Goal: Entertainment & Leisure: Consume media (video, audio)

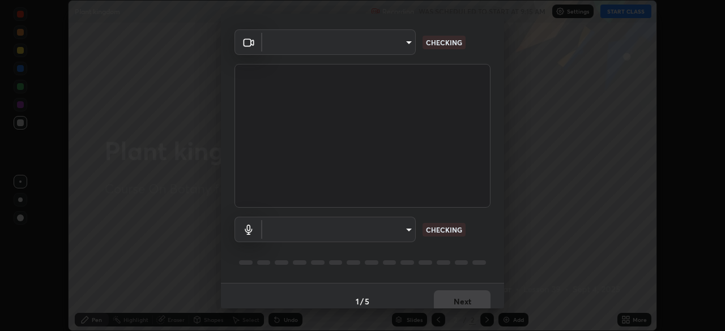
scroll to position [40, 0]
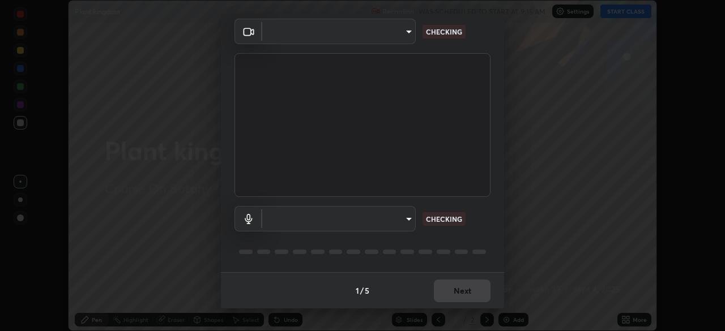
type input "f44939252cec670a7c81aafead478e6b9f15b20a1b8f1ae8dba2619045631b1c"
type input "default"
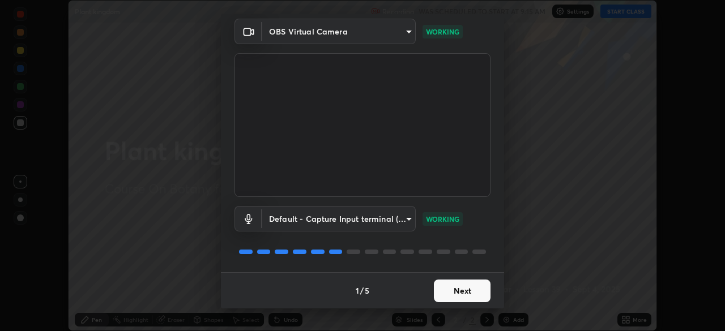
click at [455, 293] on button "Next" at bounding box center [462, 291] width 57 height 23
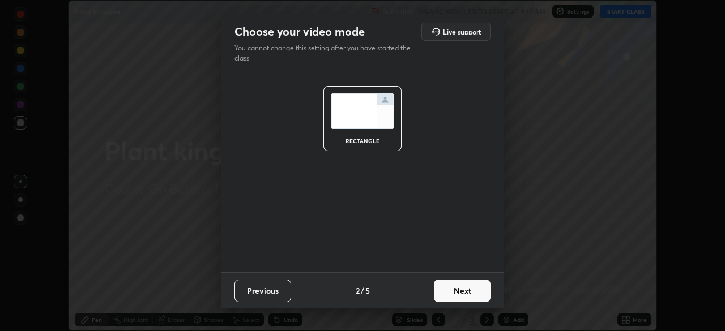
scroll to position [0, 0]
click at [453, 289] on button "Next" at bounding box center [462, 291] width 57 height 23
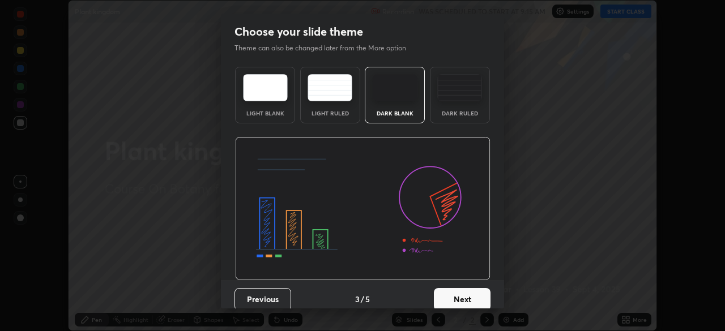
click at [447, 294] on button "Next" at bounding box center [462, 299] width 57 height 23
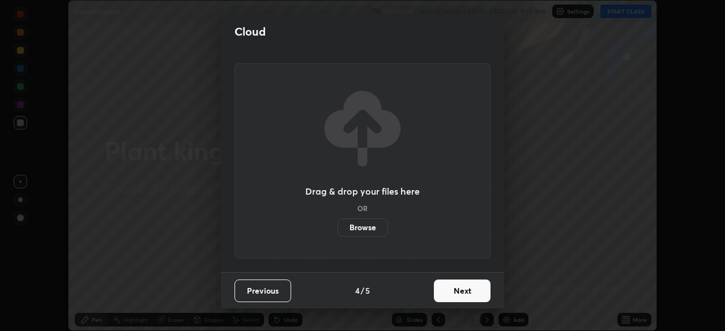
click at [445, 296] on button "Next" at bounding box center [462, 291] width 57 height 23
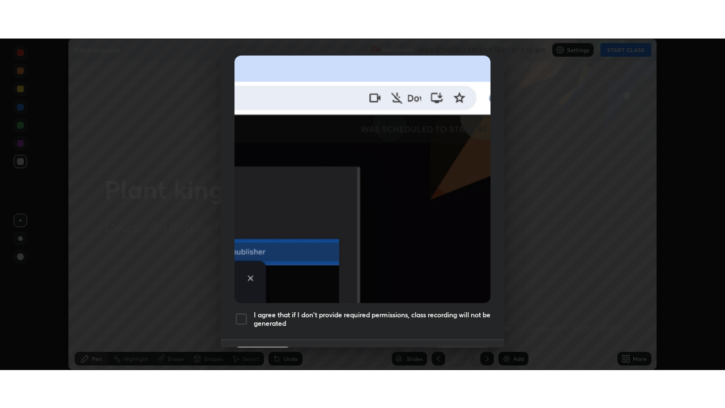
scroll to position [271, 0]
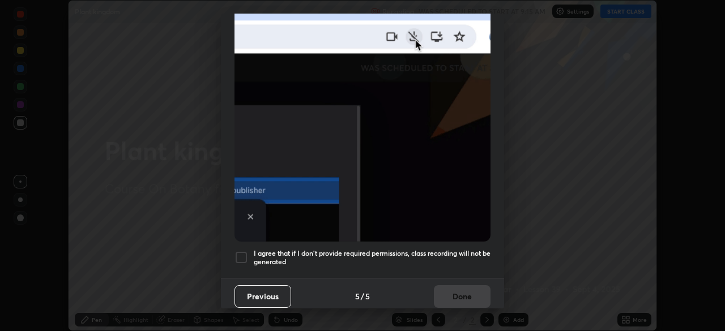
click at [241, 251] on div at bounding box center [241, 258] width 14 height 14
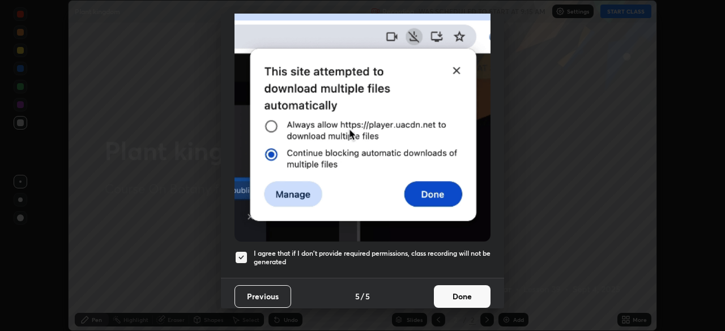
click at [443, 290] on button "Done" at bounding box center [462, 296] width 57 height 23
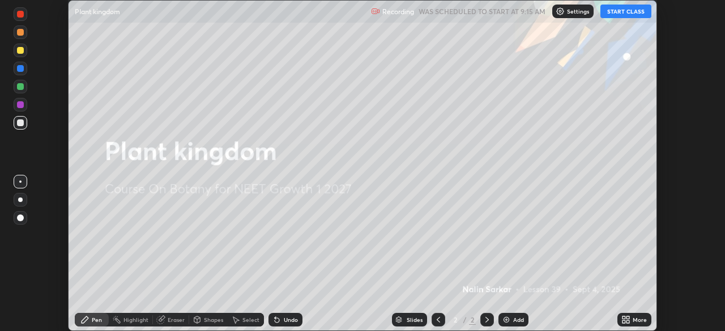
click at [619, 16] on button "START CLASS" at bounding box center [625, 12] width 51 height 14
click at [632, 322] on div "More" at bounding box center [639, 320] width 14 height 6
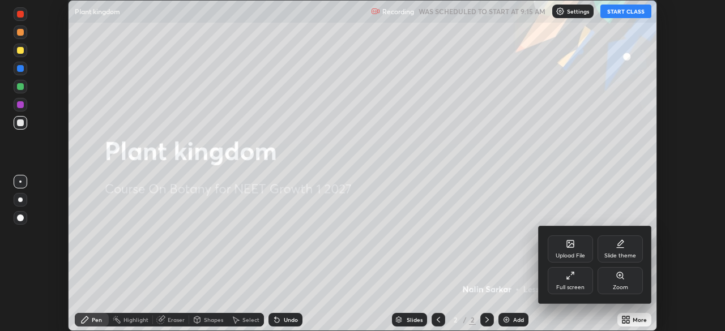
click at [623, 13] on div at bounding box center [362, 165] width 725 height 331
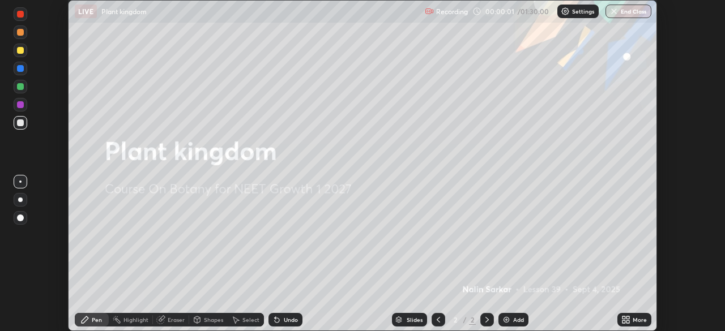
click at [627, 322] on icon at bounding box center [627, 321] width 3 height 3
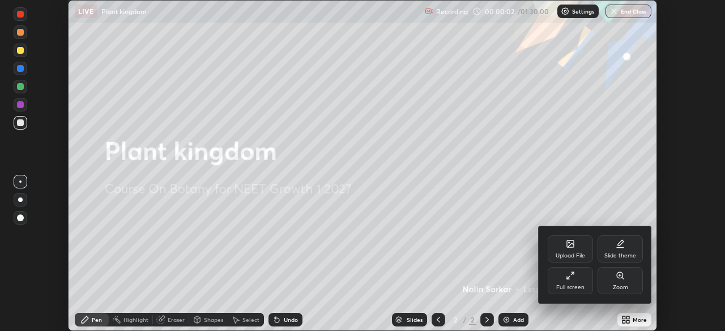
click at [574, 250] on div "Upload File" at bounding box center [570, 249] width 45 height 27
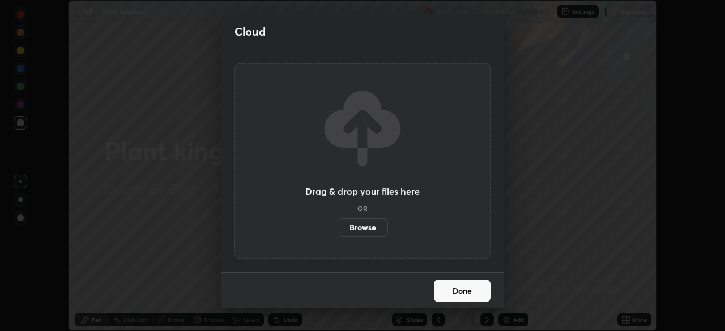
click at [374, 224] on label "Browse" at bounding box center [362, 228] width 50 height 18
click at [337, 224] on input "Browse" at bounding box center [337, 228] width 0 height 18
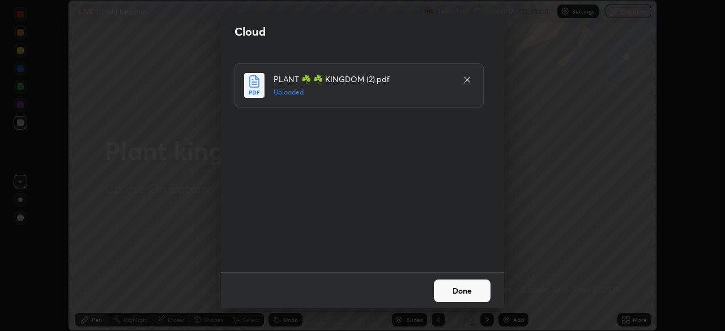
click at [472, 289] on button "Done" at bounding box center [462, 291] width 57 height 23
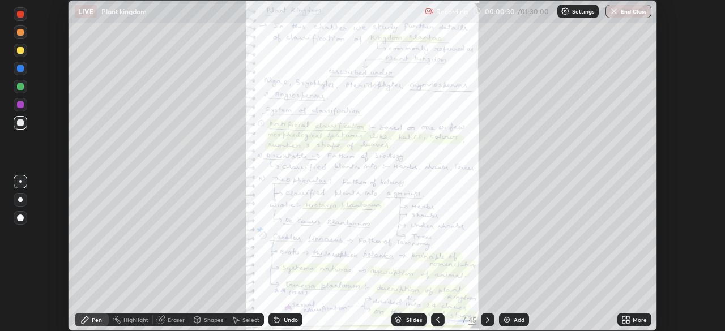
click at [486, 320] on icon at bounding box center [487, 319] width 9 height 9
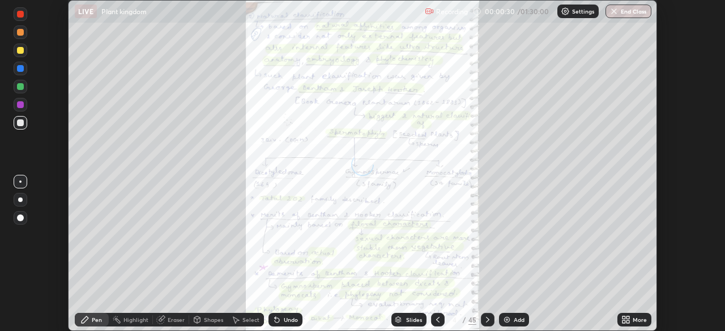
click at [488, 323] on icon at bounding box center [487, 319] width 9 height 9
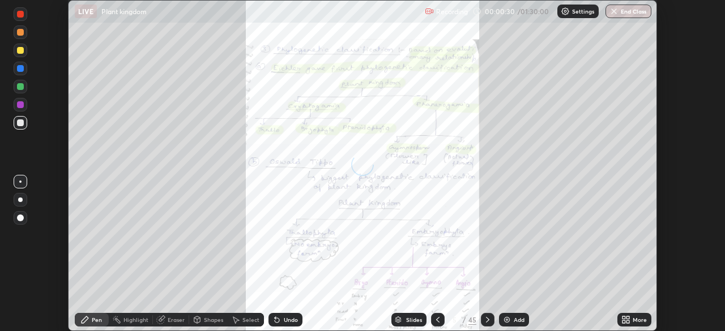
click at [486, 322] on icon at bounding box center [487, 320] width 3 height 6
click at [486, 318] on icon at bounding box center [487, 320] width 3 height 6
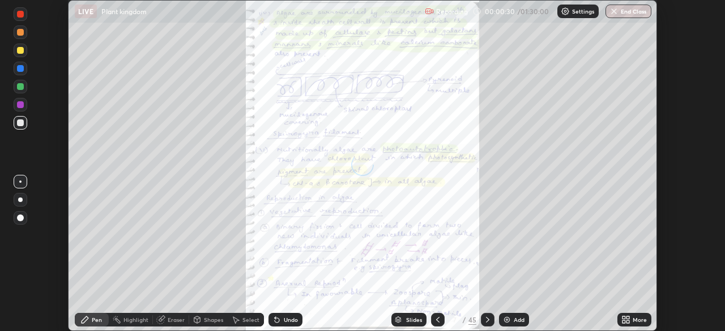
click at [486, 320] on icon at bounding box center [487, 319] width 9 height 9
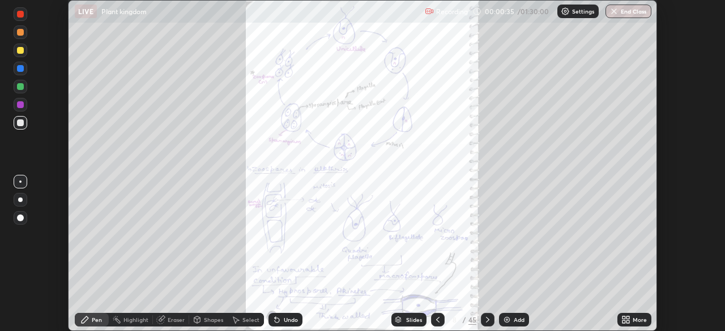
click at [486, 320] on icon at bounding box center [487, 319] width 9 height 9
click at [486, 318] on icon at bounding box center [487, 319] width 9 height 9
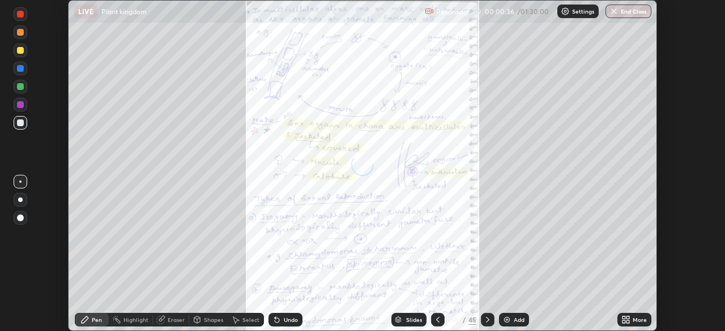
click at [488, 318] on icon at bounding box center [487, 319] width 9 height 9
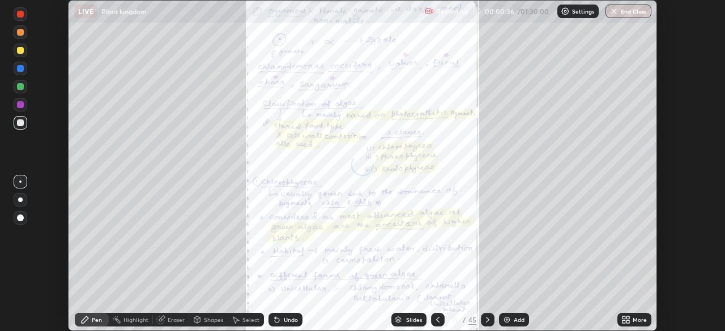
click at [488, 316] on icon at bounding box center [487, 319] width 9 height 9
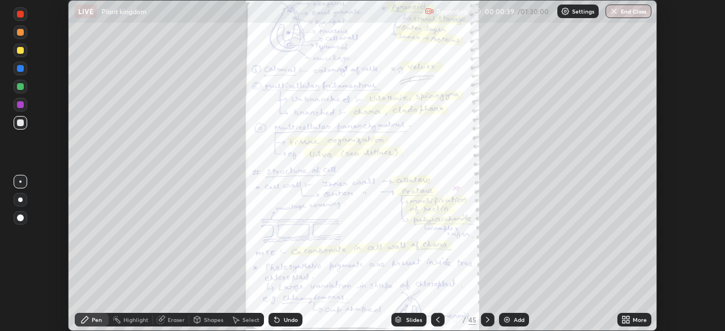
click at [486, 320] on icon at bounding box center [487, 319] width 9 height 9
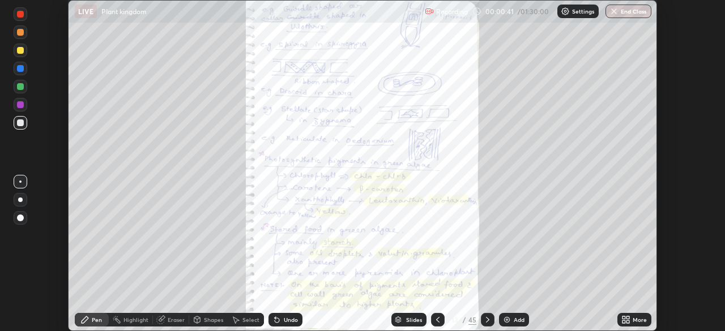
click at [486, 320] on icon at bounding box center [487, 319] width 9 height 9
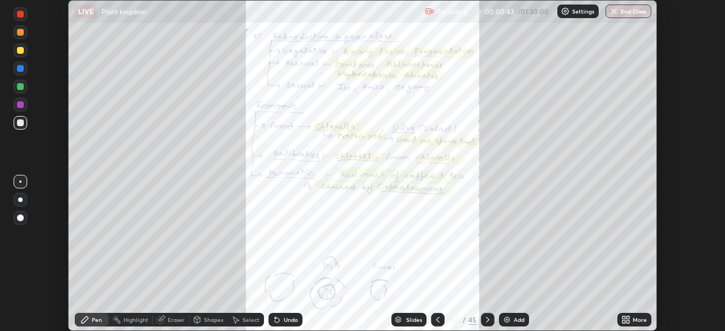
click at [486, 317] on icon at bounding box center [487, 320] width 3 height 6
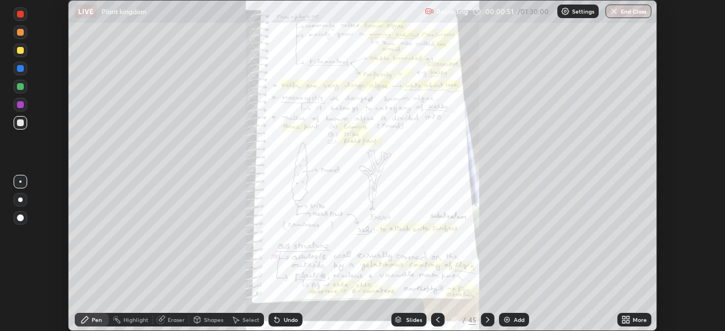
click at [627, 322] on icon at bounding box center [627, 321] width 3 height 3
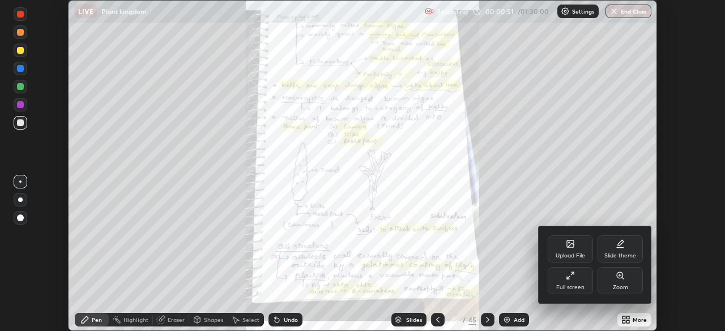
click at [578, 283] on div "Full screen" at bounding box center [570, 280] width 45 height 27
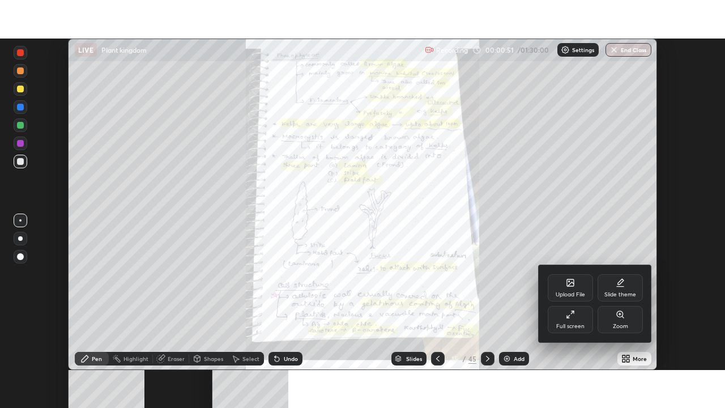
scroll to position [408, 725]
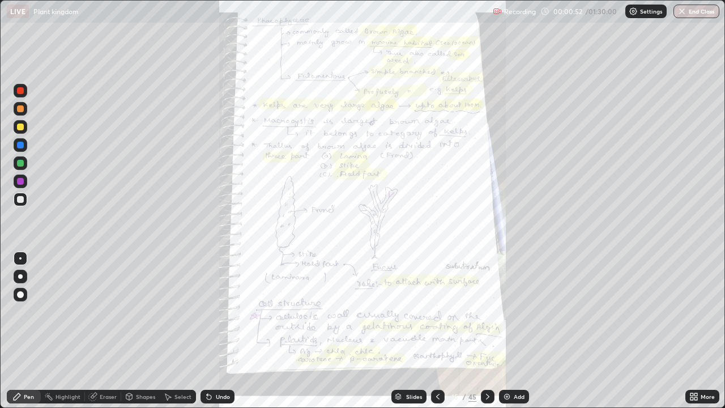
click at [693, 331] on icon at bounding box center [693, 396] width 9 height 9
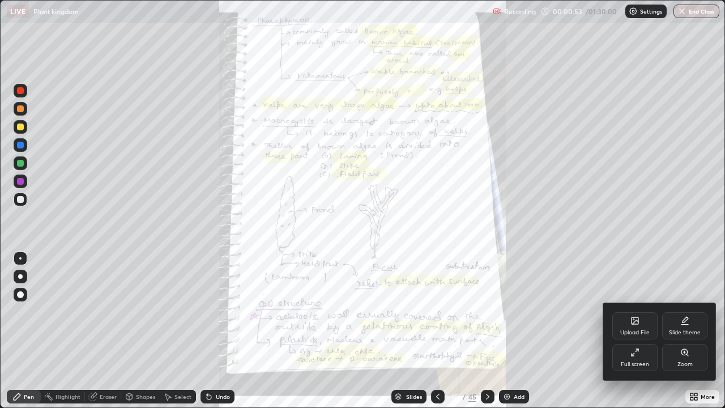
click at [690, 331] on div "Zoom" at bounding box center [684, 357] width 45 height 27
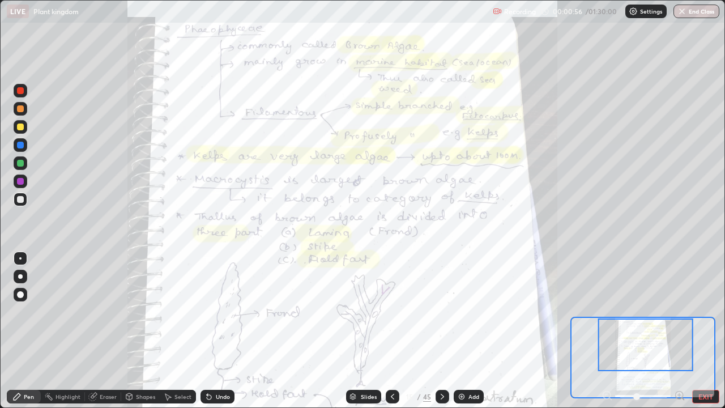
click at [679, 331] on icon at bounding box center [679, 395] width 3 height 0
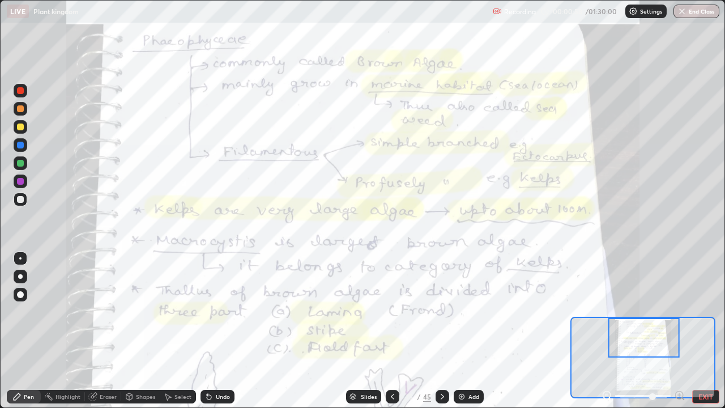
click at [392, 331] on icon at bounding box center [392, 396] width 9 height 9
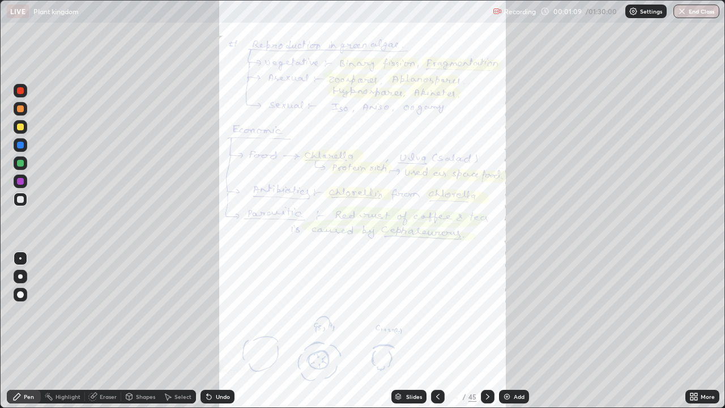
click at [437, 331] on icon at bounding box center [437, 396] width 9 height 9
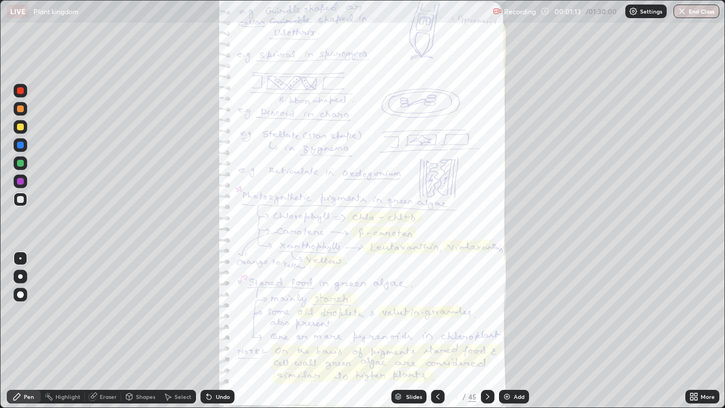
click at [437, 331] on icon at bounding box center [437, 396] width 9 height 9
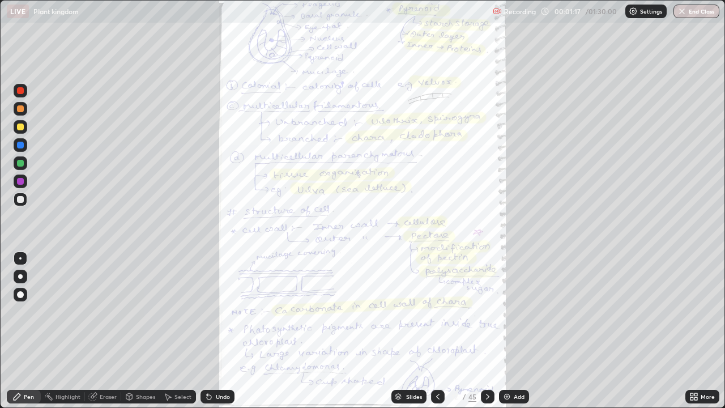
click at [487, 331] on icon at bounding box center [487, 396] width 9 height 9
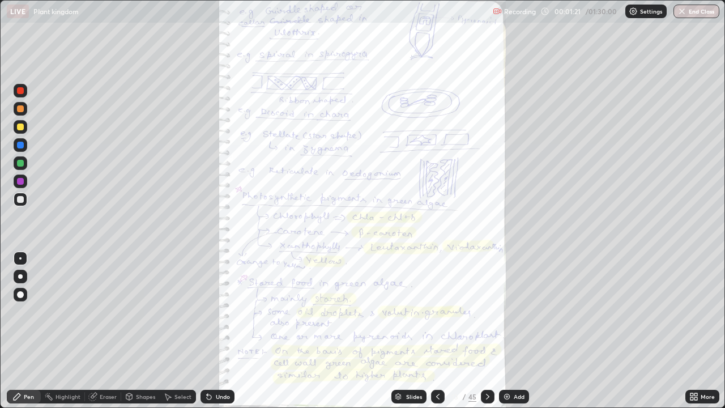
click at [705, 331] on div "More" at bounding box center [702, 397] width 34 height 14
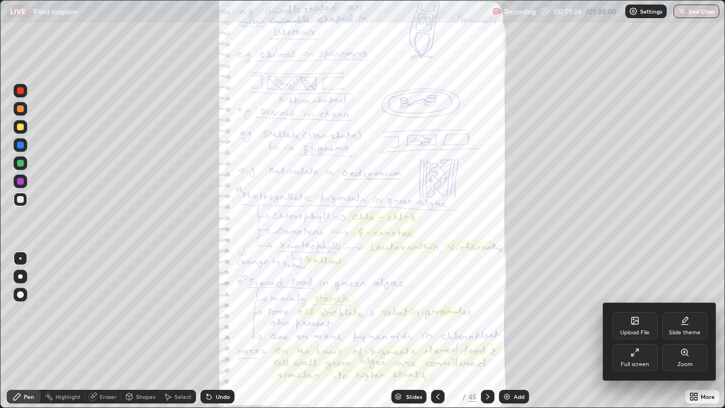
click at [681, 264] on div at bounding box center [362, 204] width 725 height 408
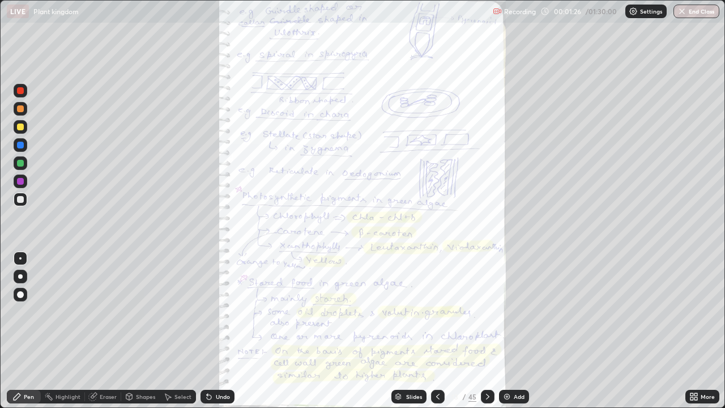
click at [486, 331] on icon at bounding box center [487, 396] width 9 height 9
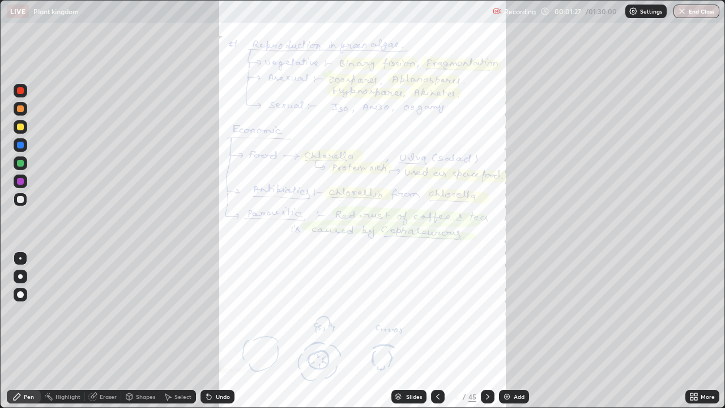
click at [703, 331] on div "More" at bounding box center [707, 397] width 14 height 6
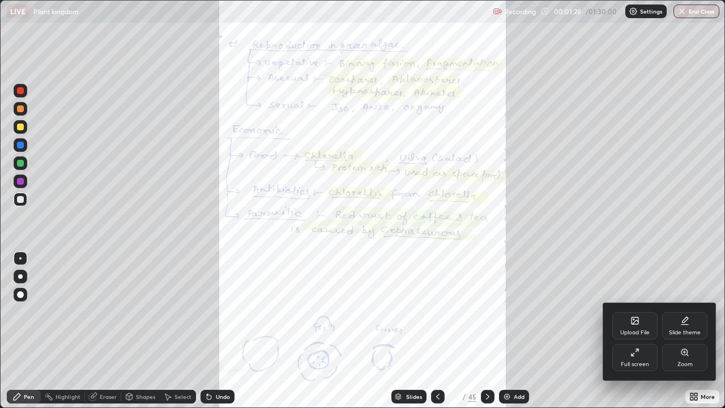
click at [698, 331] on div "Zoom" at bounding box center [684, 357] width 45 height 27
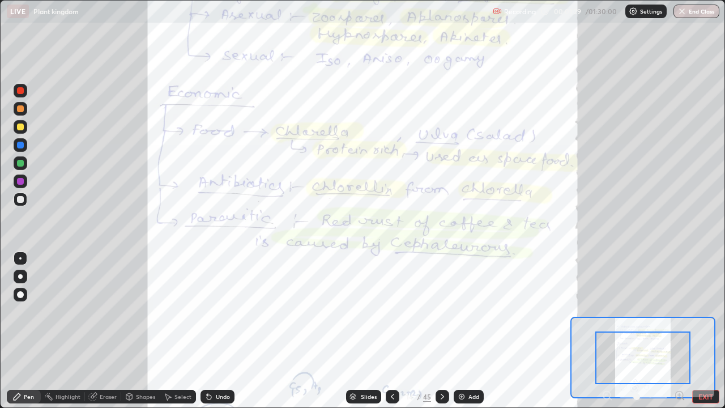
click at [679, 331] on icon at bounding box center [679, 395] width 3 height 0
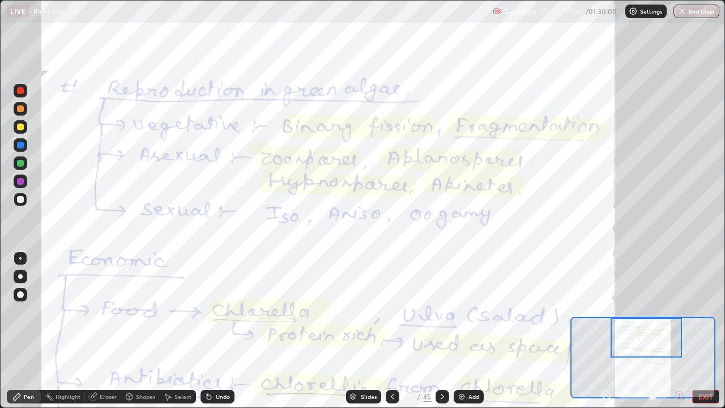
click at [607, 331] on icon at bounding box center [606, 395] width 11 height 11
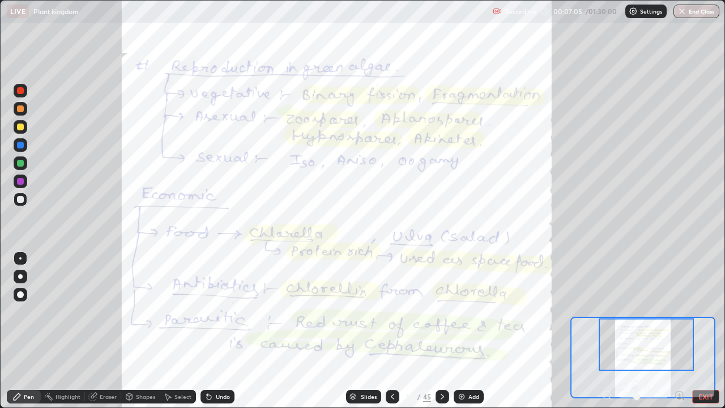
click at [438, 331] on icon at bounding box center [442, 396] width 9 height 9
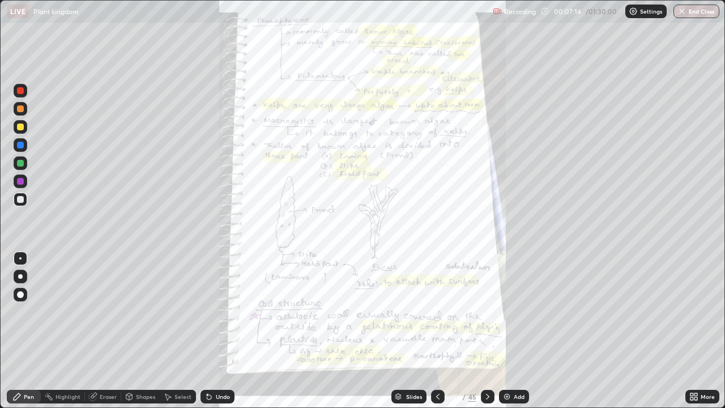
click at [436, 331] on icon at bounding box center [437, 397] width 3 height 6
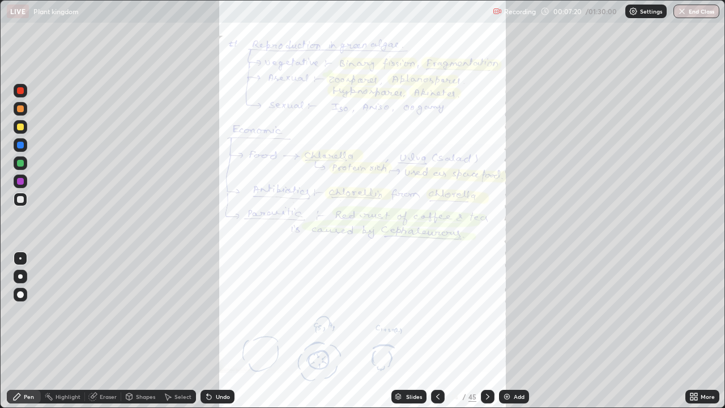
click at [485, 331] on div at bounding box center [488, 397] width 14 height 14
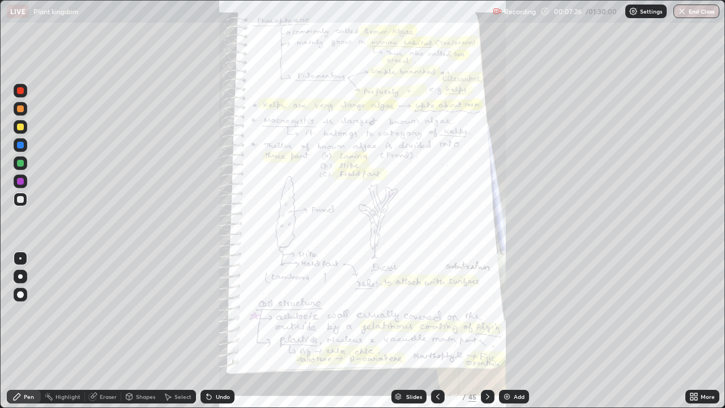
click at [695, 331] on icon at bounding box center [695, 394] width 3 height 3
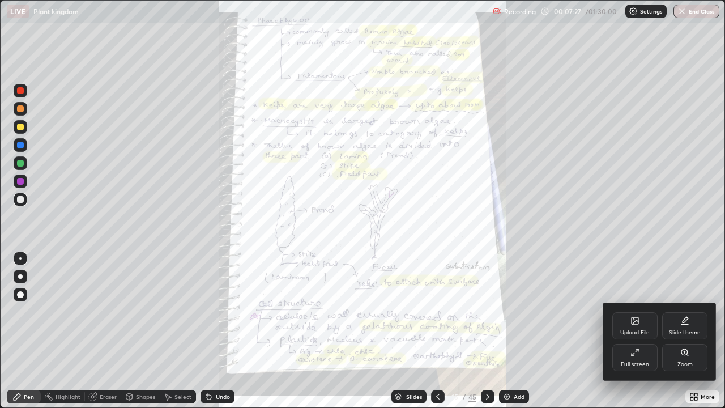
click at [688, 331] on icon at bounding box center [684, 352] width 9 height 9
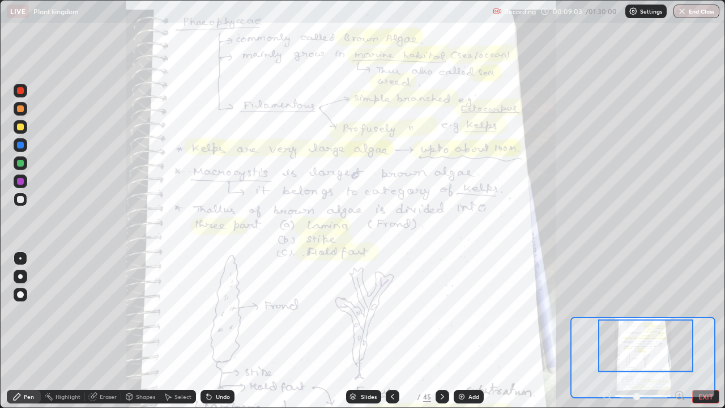
click at [679, 331] on icon at bounding box center [679, 395] width 3 height 0
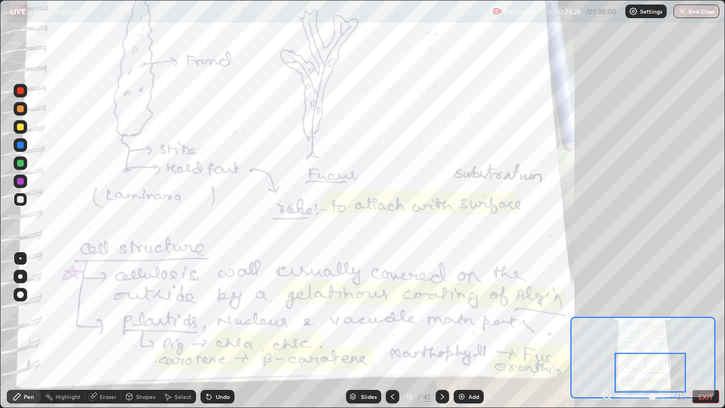
click at [442, 331] on div at bounding box center [442, 397] width 14 height 14
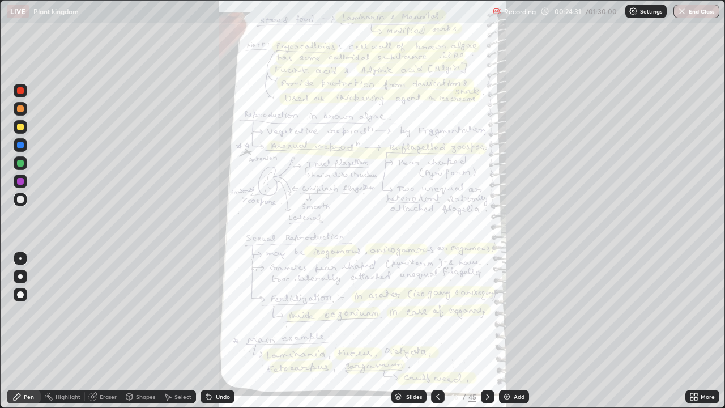
click at [702, 331] on div "More" at bounding box center [707, 397] width 14 height 6
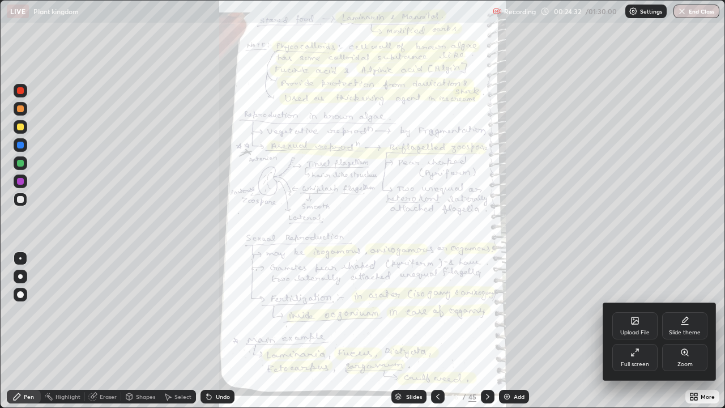
click at [687, 331] on div "Zoom" at bounding box center [684, 364] width 15 height 6
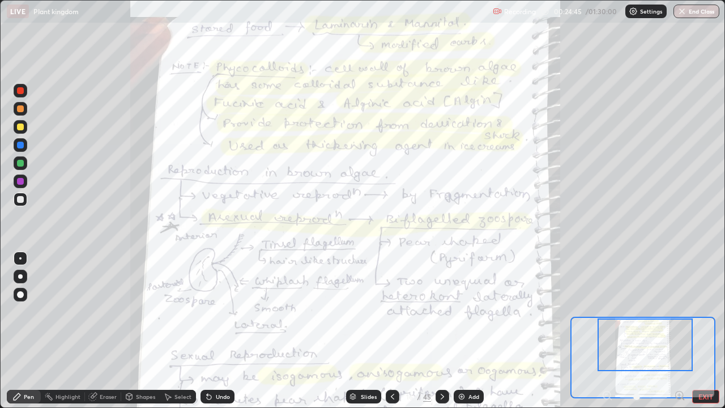
click at [679, 331] on icon at bounding box center [679, 395] width 3 height 0
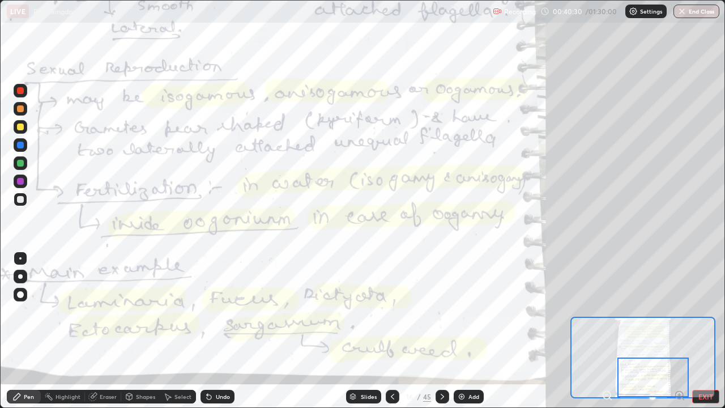
click at [441, 331] on icon at bounding box center [442, 396] width 9 height 9
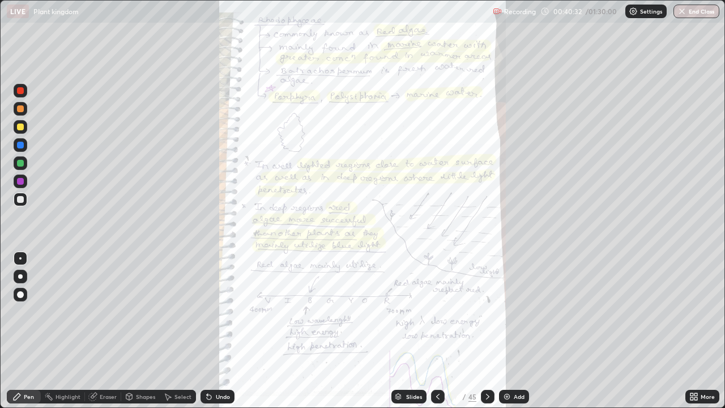
click at [697, 331] on icon at bounding box center [695, 394] width 3 height 3
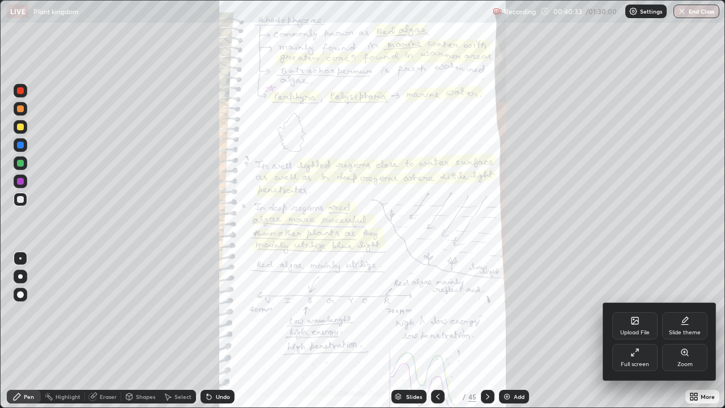
click at [686, 331] on div "Zoom" at bounding box center [684, 357] width 45 height 27
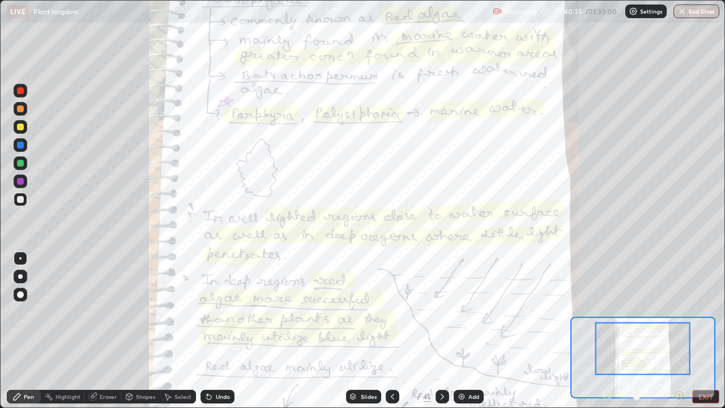
click at [679, 331] on icon at bounding box center [679, 395] width 3 height 0
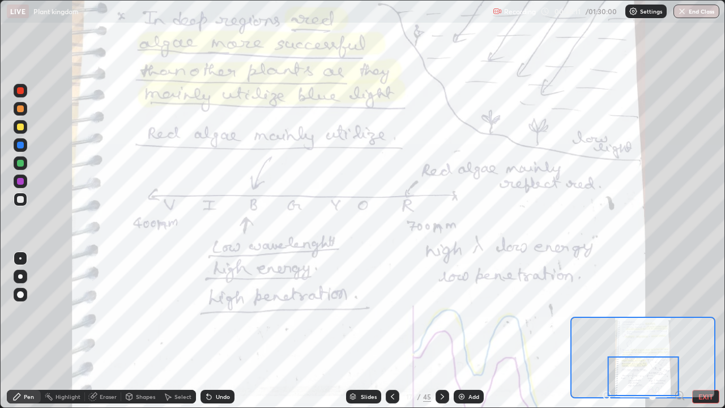
click at [441, 331] on icon at bounding box center [442, 396] width 9 height 9
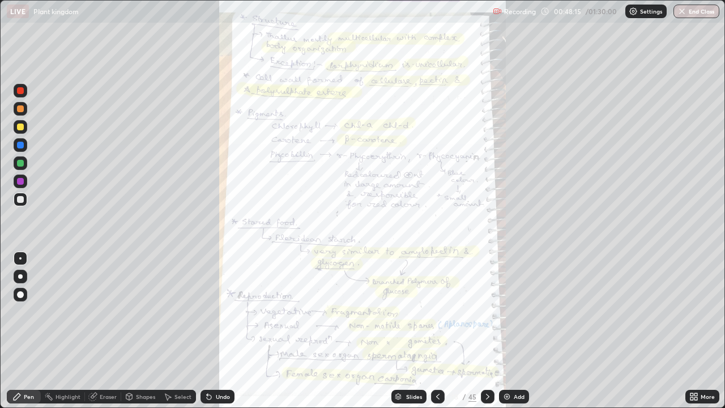
click at [697, 331] on icon at bounding box center [695, 394] width 3 height 3
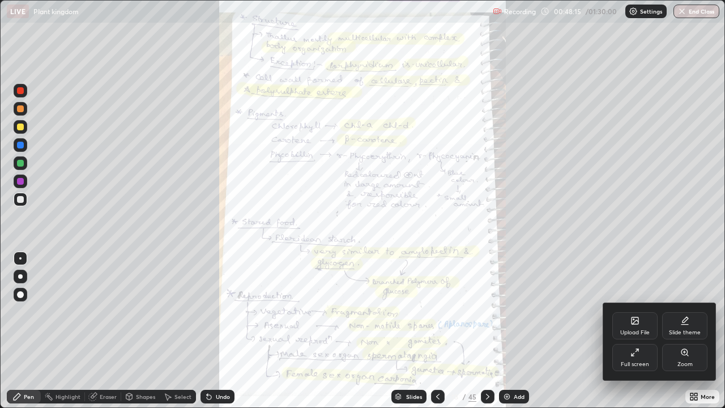
click at [692, 331] on div "Zoom" at bounding box center [684, 357] width 45 height 27
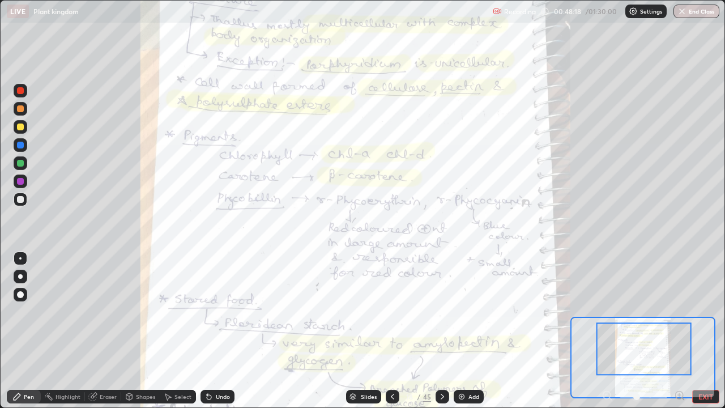
click at [679, 331] on icon at bounding box center [679, 395] width 3 height 0
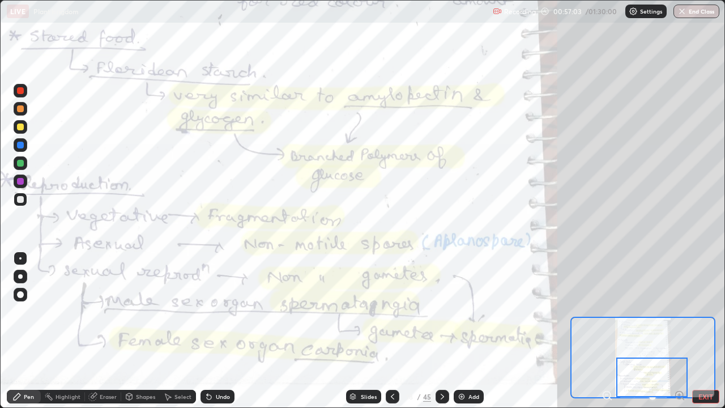
click at [441, 331] on icon at bounding box center [442, 396] width 9 height 9
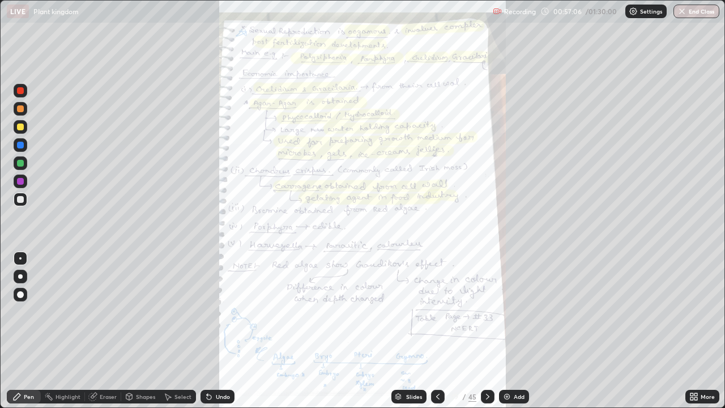
click at [703, 331] on div "More" at bounding box center [707, 397] width 14 height 6
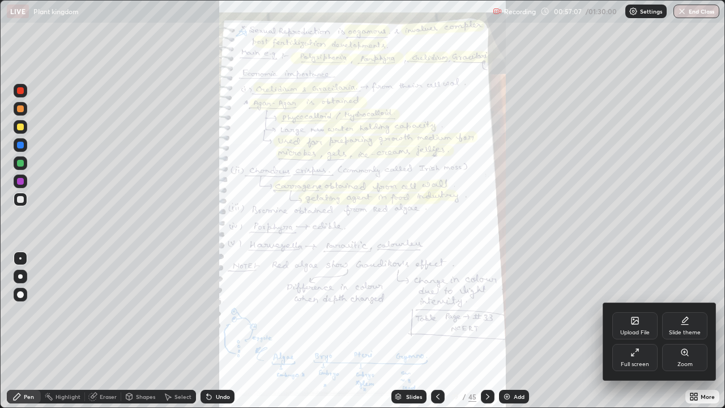
click at [688, 331] on icon at bounding box center [687, 355] width 2 height 2
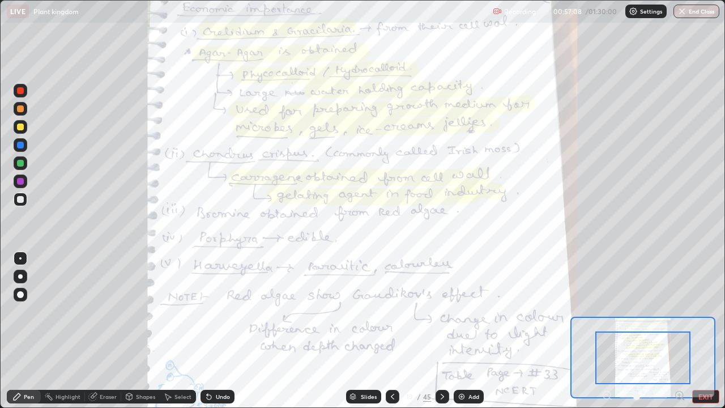
click at [678, 331] on icon at bounding box center [679, 395] width 3 height 0
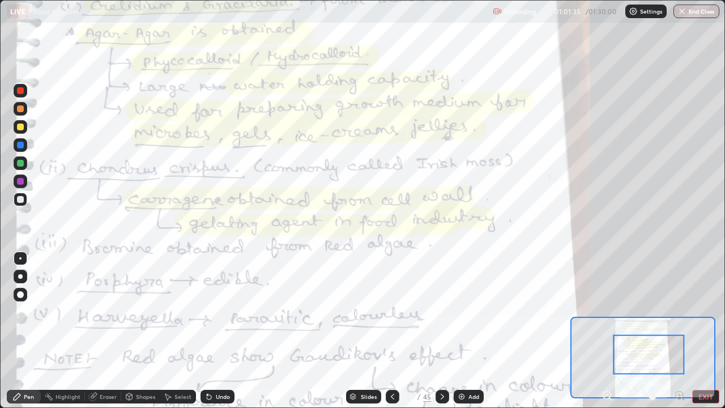
click at [646, 331] on div at bounding box center [648, 355] width 71 height 40
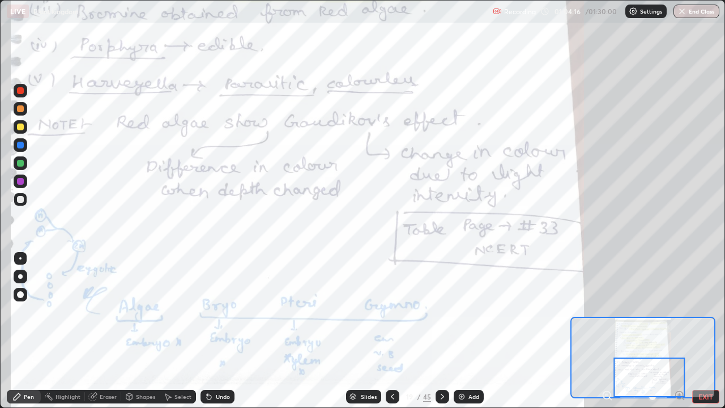
click at [392, 331] on icon at bounding box center [392, 396] width 9 height 9
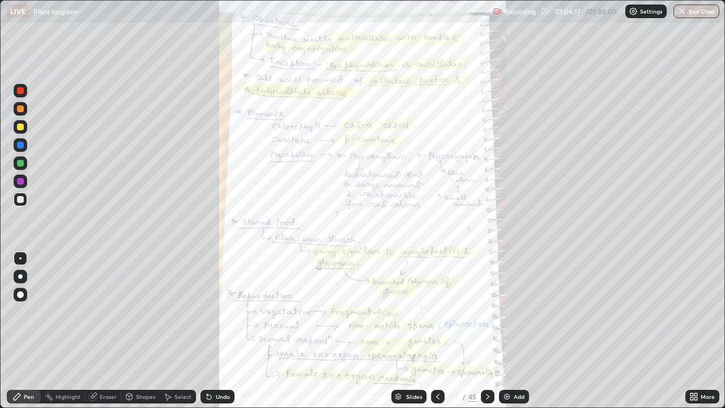
click at [438, 331] on icon at bounding box center [437, 396] width 9 height 9
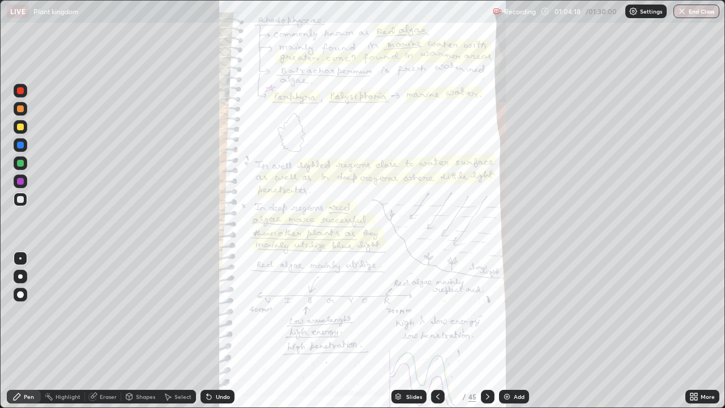
click at [438, 331] on icon at bounding box center [437, 396] width 9 height 9
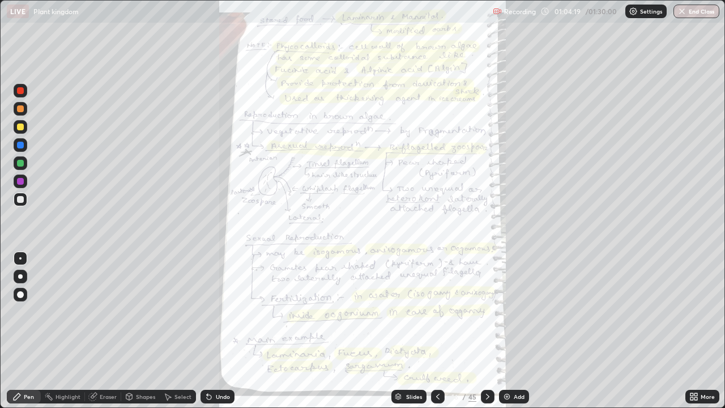
click at [437, 331] on icon at bounding box center [437, 396] width 9 height 9
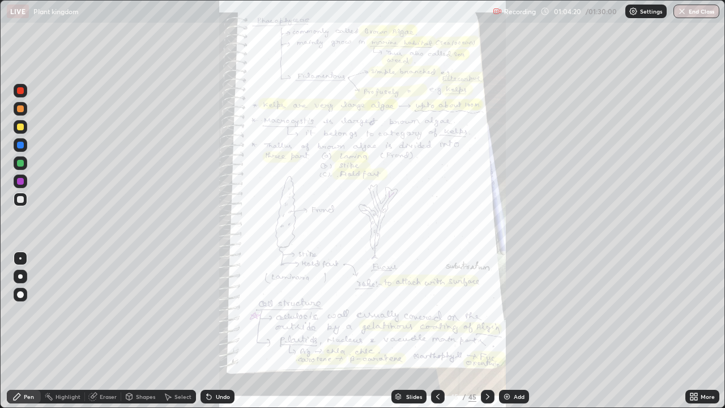
click at [437, 331] on icon at bounding box center [437, 396] width 9 height 9
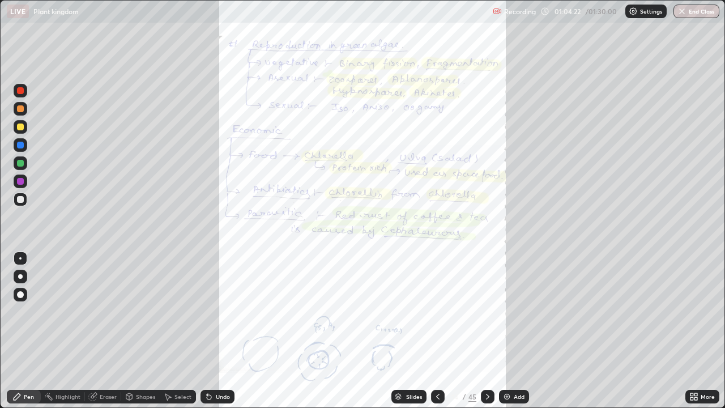
click at [437, 331] on icon at bounding box center [437, 396] width 9 height 9
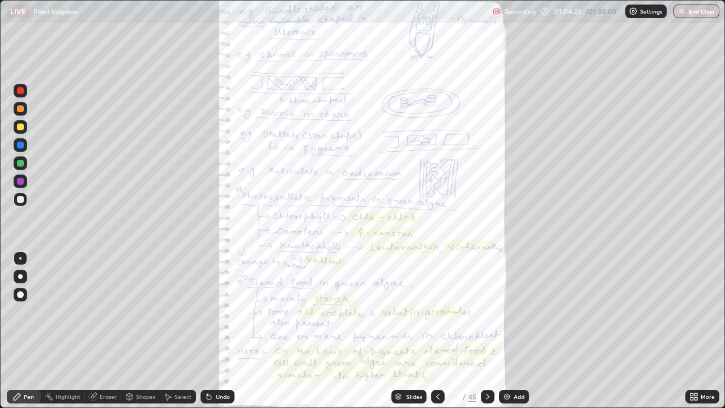
click at [491, 331] on div at bounding box center [488, 397] width 14 height 14
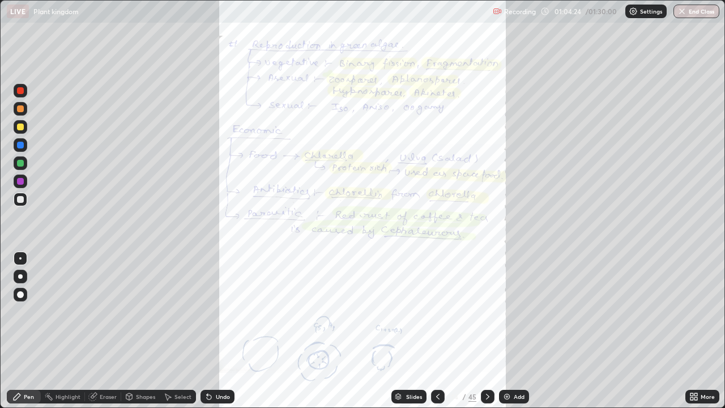
click at [486, 331] on icon at bounding box center [487, 396] width 9 height 9
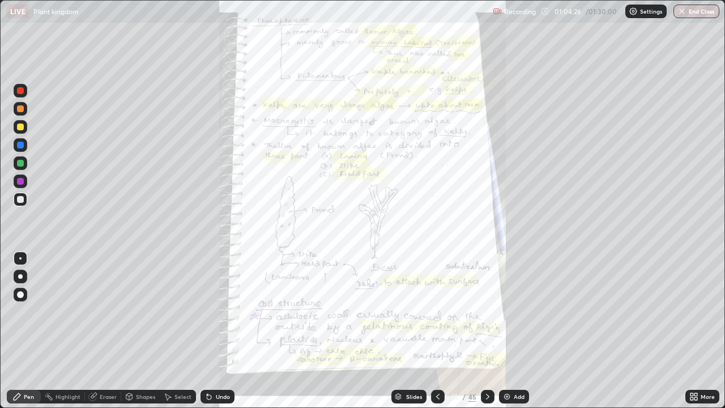
click at [695, 331] on icon at bounding box center [695, 398] width 3 height 3
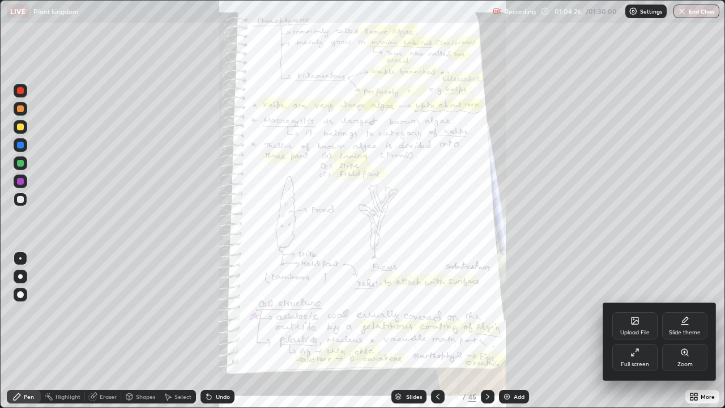
click at [689, 331] on div "Zoom" at bounding box center [684, 357] width 45 height 27
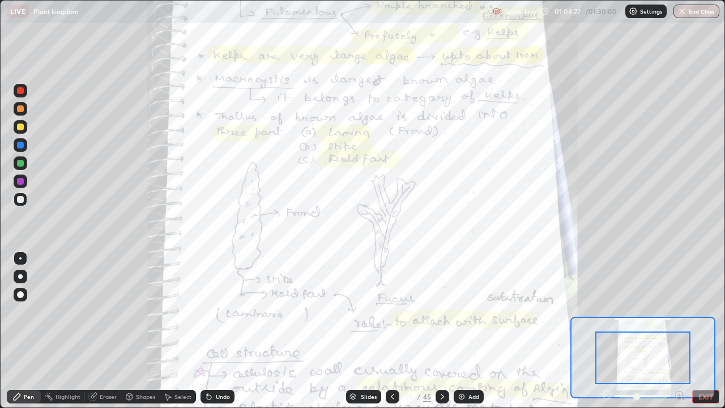
click at [679, 331] on icon at bounding box center [679, 395] width 3 height 0
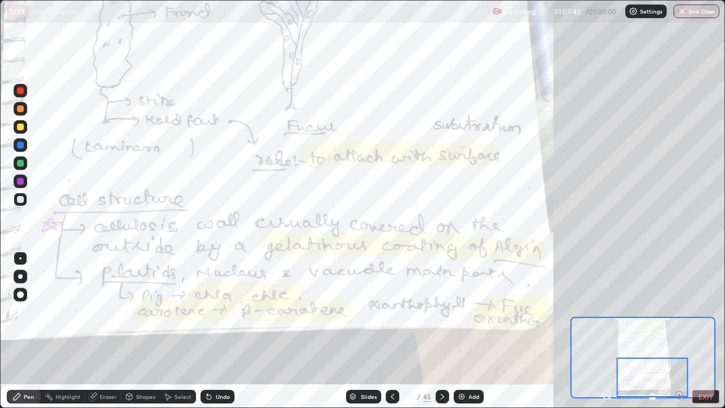
click at [441, 331] on icon at bounding box center [442, 396] width 9 height 9
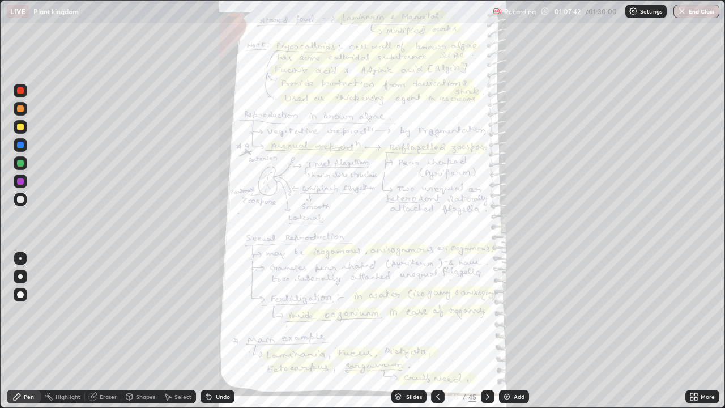
click at [707, 331] on div "More" at bounding box center [702, 397] width 34 height 14
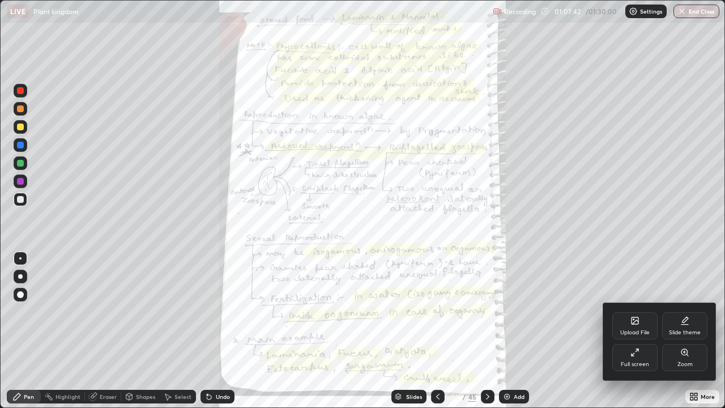
click at [687, 331] on icon at bounding box center [684, 352] width 6 height 6
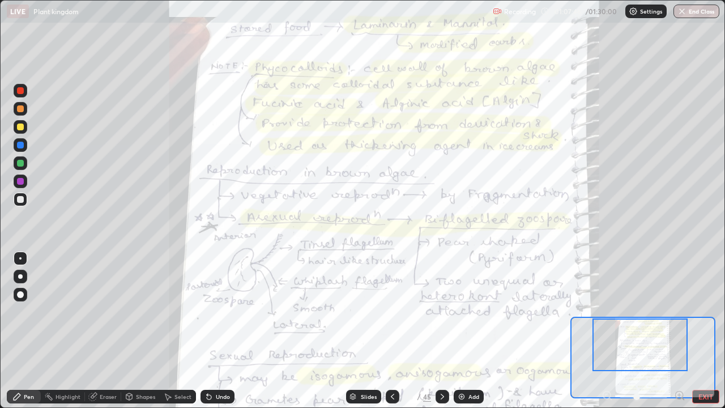
click at [676, 331] on icon at bounding box center [679, 395] width 11 height 11
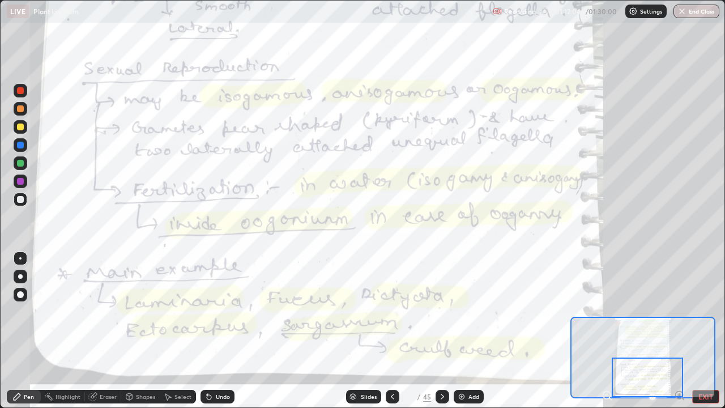
click at [441, 331] on icon at bounding box center [442, 396] width 9 height 9
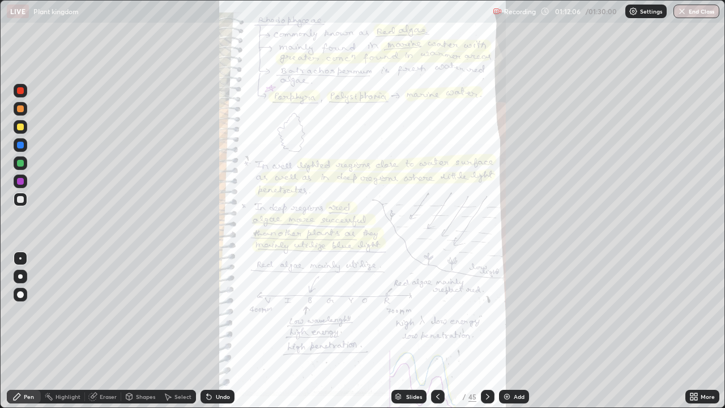
click at [695, 331] on icon at bounding box center [695, 398] width 3 height 3
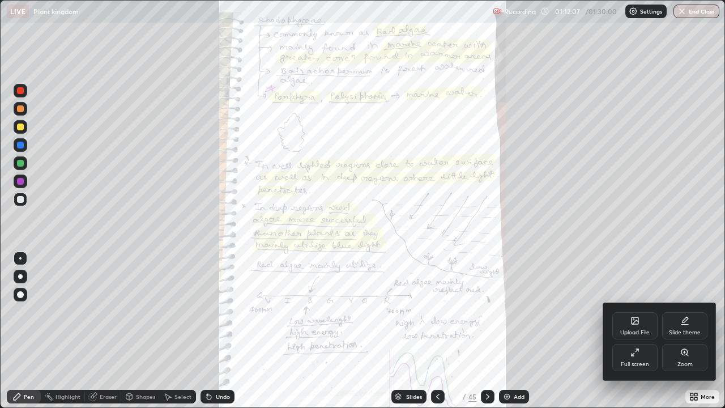
click at [680, 331] on div "Zoom" at bounding box center [684, 364] width 15 height 6
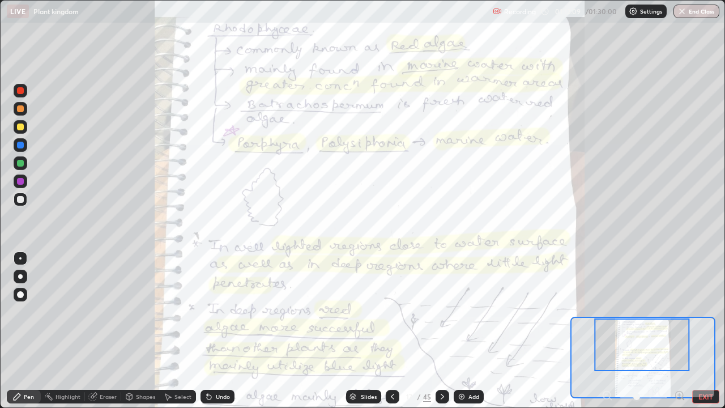
click at [679, 331] on icon at bounding box center [679, 395] width 3 height 0
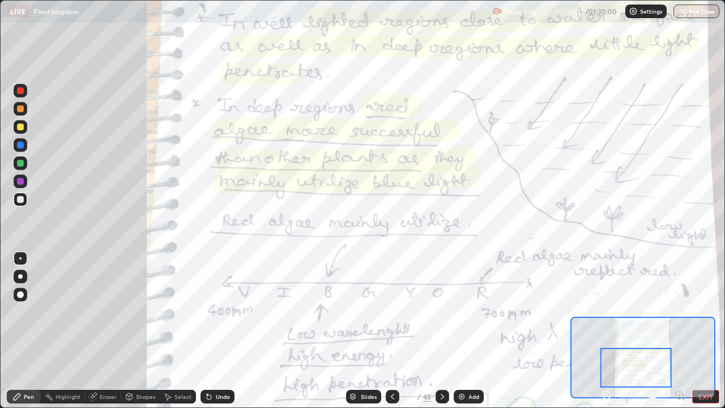
click at [442, 331] on icon at bounding box center [442, 396] width 9 height 9
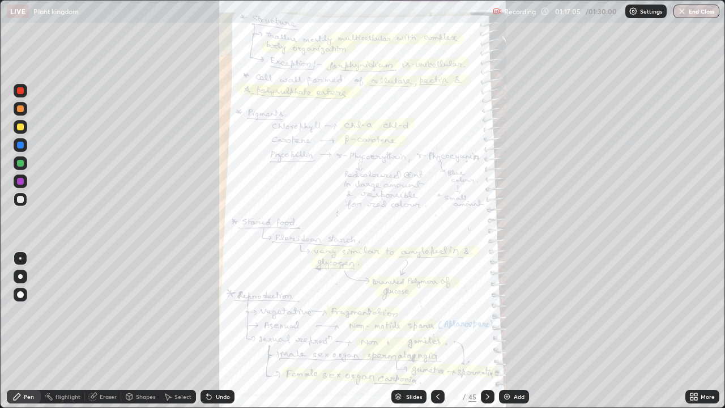
click at [432, 331] on div at bounding box center [438, 397] width 14 height 14
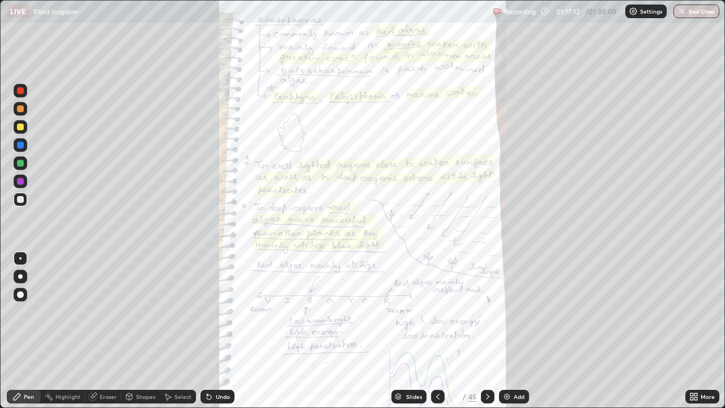
click at [485, 331] on icon at bounding box center [487, 396] width 9 height 9
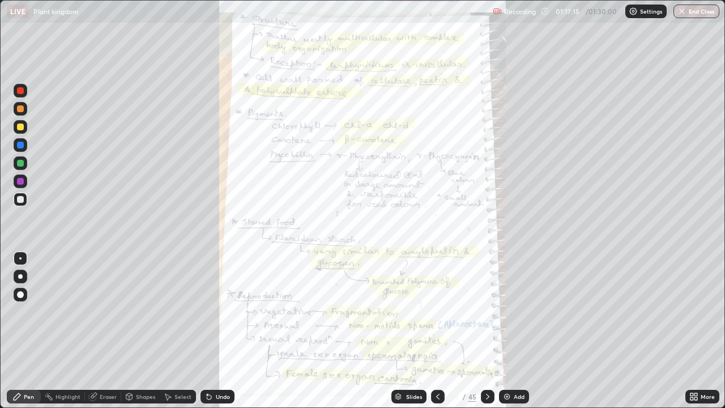
click at [695, 331] on icon at bounding box center [695, 398] width 3 height 3
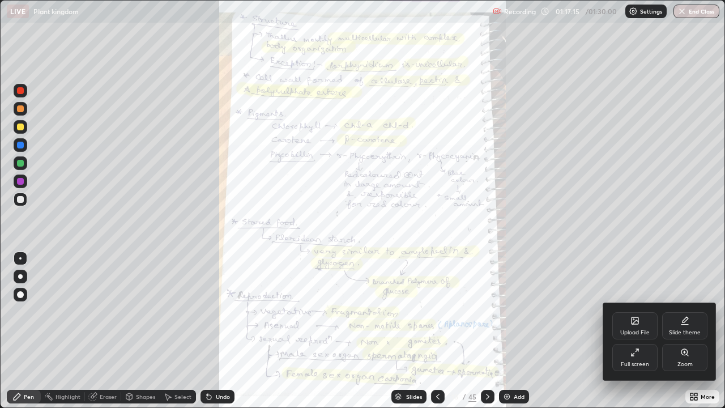
click at [679, 331] on div "Zoom" at bounding box center [684, 364] width 15 height 6
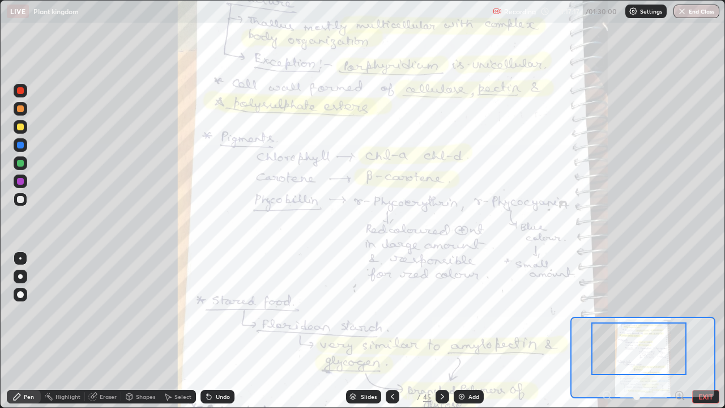
click at [679, 331] on icon at bounding box center [679, 395] width 3 height 0
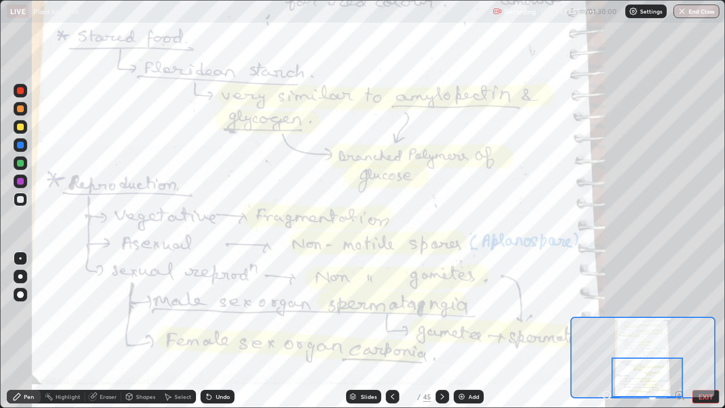
click at [441, 331] on icon at bounding box center [442, 396] width 9 height 9
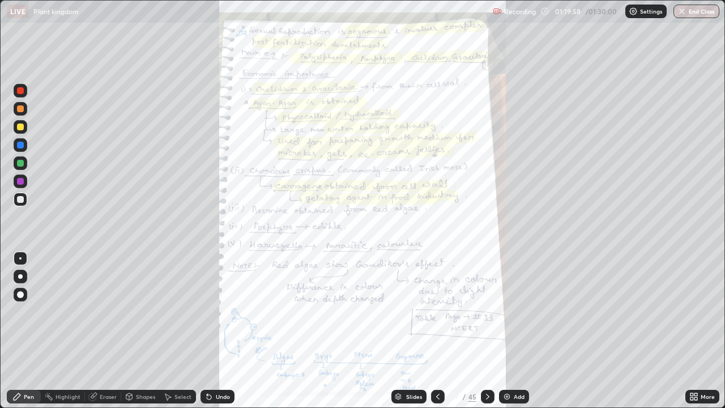
click at [703, 331] on div "More" at bounding box center [707, 397] width 14 height 6
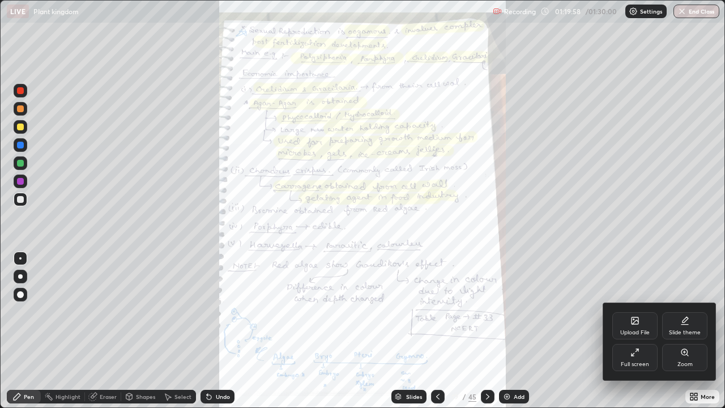
click at [682, 331] on icon at bounding box center [684, 352] width 6 height 6
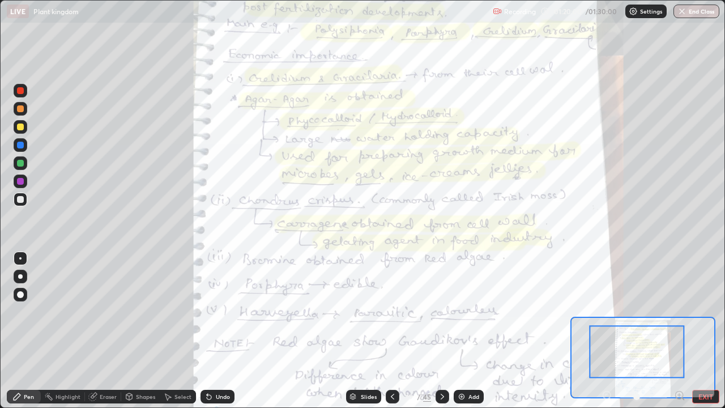
click at [678, 331] on icon at bounding box center [679, 395] width 3 height 0
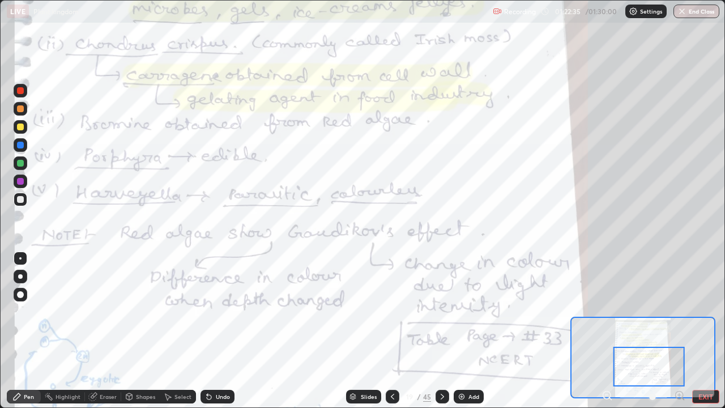
click at [463, 331] on img at bounding box center [461, 396] width 9 height 9
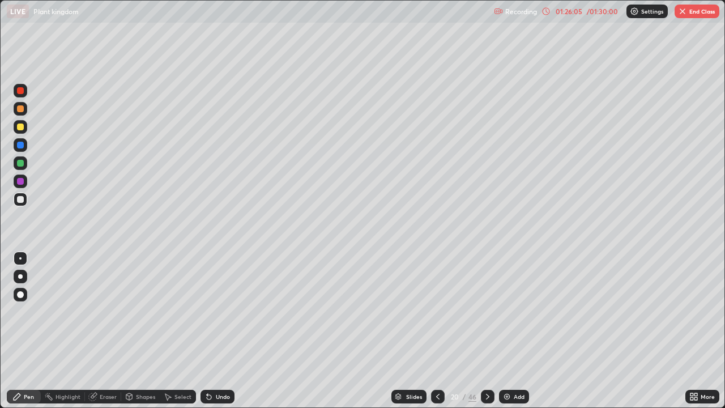
click at [686, 11] on img "button" at bounding box center [682, 11] width 9 height 9
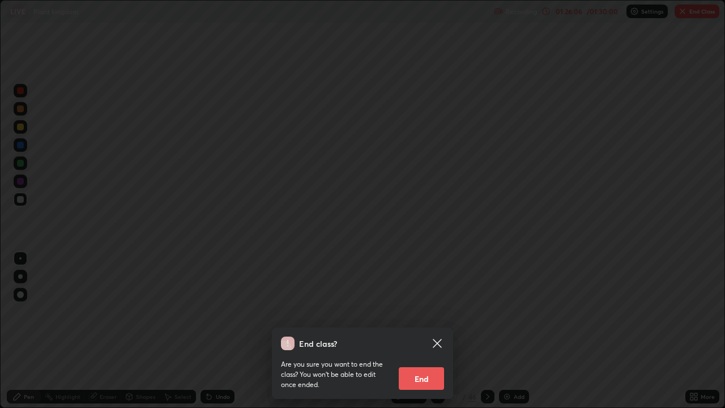
click at [430, 331] on button "End" at bounding box center [421, 378] width 45 height 23
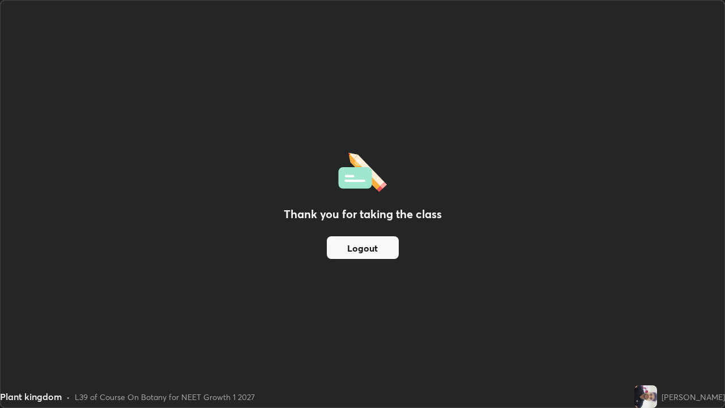
click at [343, 253] on button "Logout" at bounding box center [363, 247] width 72 height 23
click at [333, 258] on button "Logout" at bounding box center [363, 247] width 72 height 23
click at [347, 256] on button "Logout" at bounding box center [363, 247] width 72 height 23
click at [352, 254] on button "Logout" at bounding box center [363, 247] width 72 height 23
click at [355, 247] on button "Logout" at bounding box center [363, 247] width 72 height 23
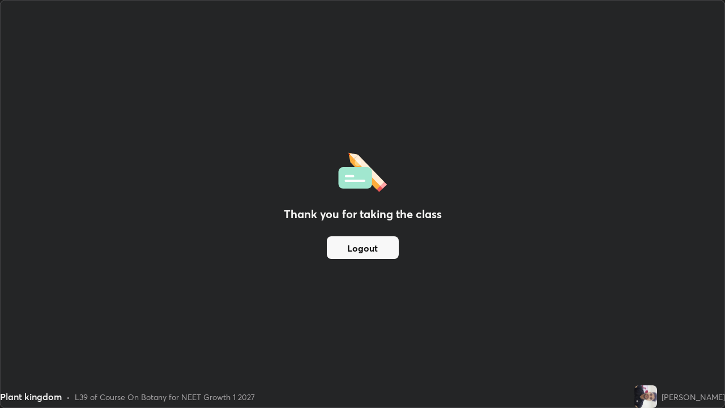
click at [358, 246] on button "Logout" at bounding box center [363, 247] width 72 height 23
click at [359, 249] on button "Logout" at bounding box center [363, 247] width 72 height 23
click at [342, 243] on button "Logout" at bounding box center [363, 247] width 72 height 23
click at [317, 263] on div "Thank you for taking the class Logout" at bounding box center [363, 204] width 724 height 407
click at [333, 250] on button "Logout" at bounding box center [363, 247] width 72 height 23
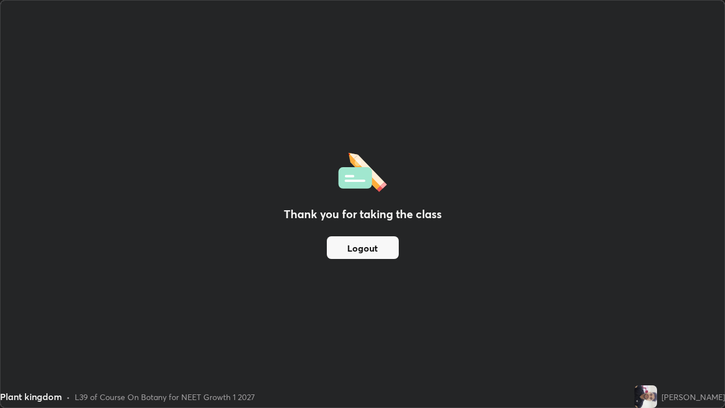
click at [355, 246] on button "Logout" at bounding box center [363, 247] width 72 height 23
